Goal: Transaction & Acquisition: Purchase product/service

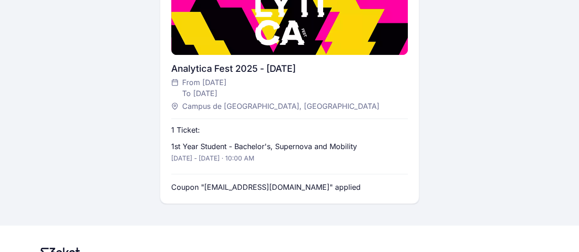
scroll to position [272, 0]
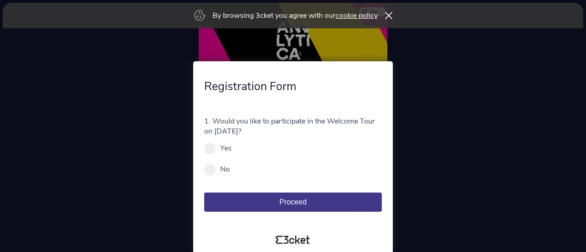
click at [209, 166] on span at bounding box center [209, 169] width 11 height 11
click at [230, 169] on input "No" at bounding box center [235, 174] width 10 height 10
radio input "true"
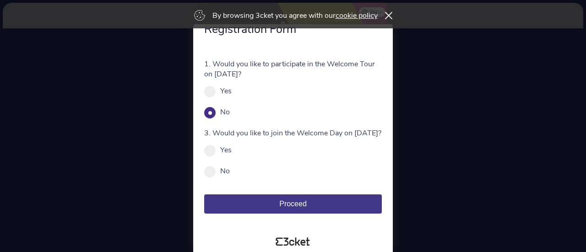
scroll to position [29, 0]
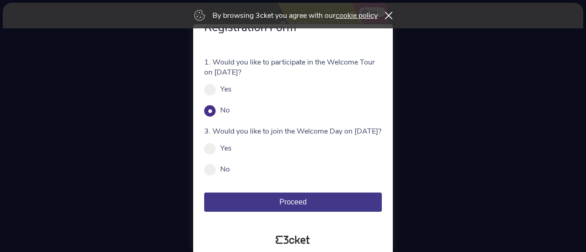
click at [211, 151] on span at bounding box center [209, 148] width 11 height 11
click at [232, 151] on input "Yes" at bounding box center [237, 153] width 10 height 10
radio input "true"
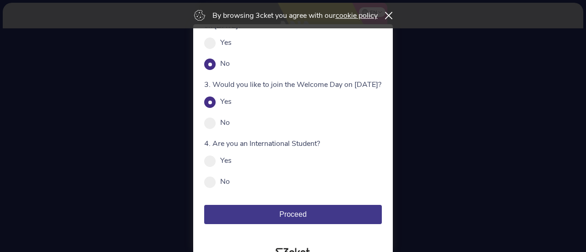
scroll to position [71, 0]
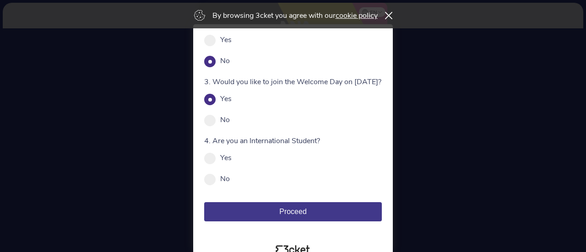
click at [211, 184] on span at bounding box center [209, 179] width 11 height 11
click at [230, 184] on input "No" at bounding box center [235, 183] width 10 height 10
radio input "true"
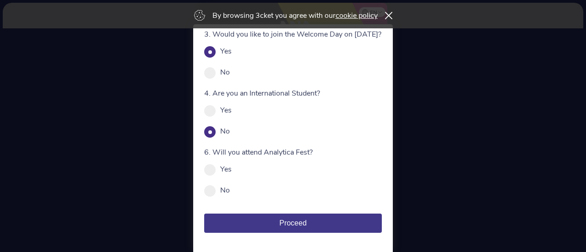
scroll to position [122, 0]
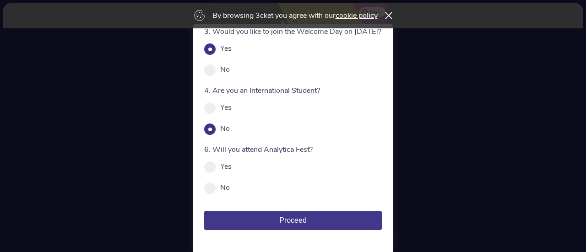
click at [215, 172] on div "Yes" at bounding box center [293, 167] width 178 height 10
click at [208, 173] on span at bounding box center [209, 167] width 11 height 11
click at [232, 176] on input "Yes" at bounding box center [237, 171] width 10 height 10
radio input "true"
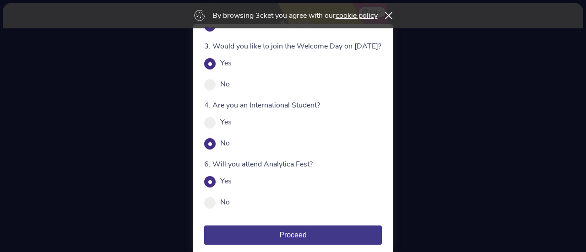
scroll to position [107, 0]
